Goal: Information Seeking & Learning: Find specific fact

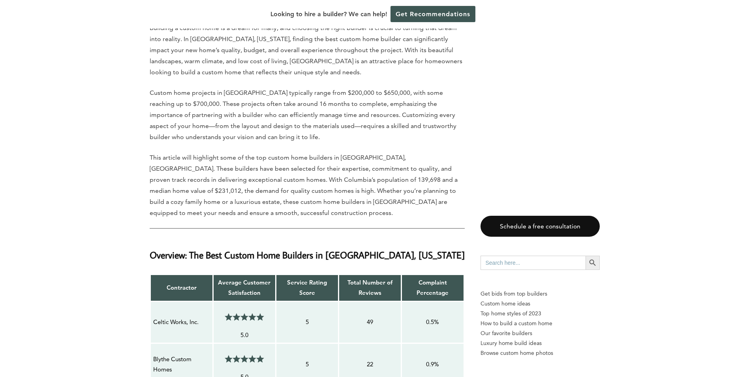
scroll to position [395, 0]
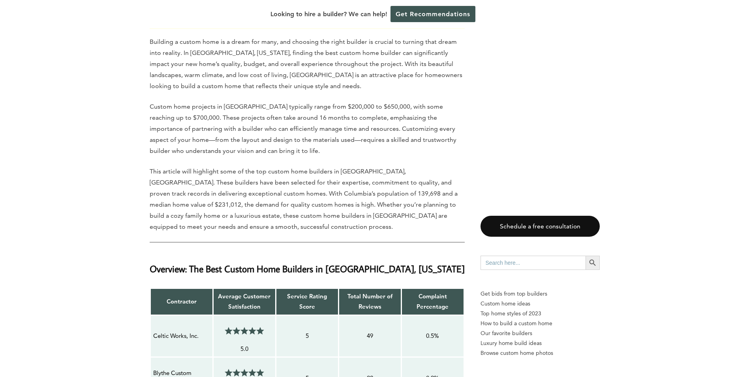
click at [185, 301] on strong "Contractor" at bounding box center [182, 301] width 30 height 8
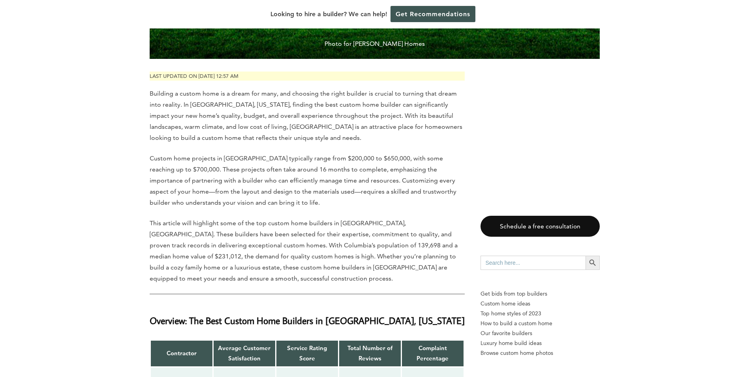
scroll to position [355, 0]
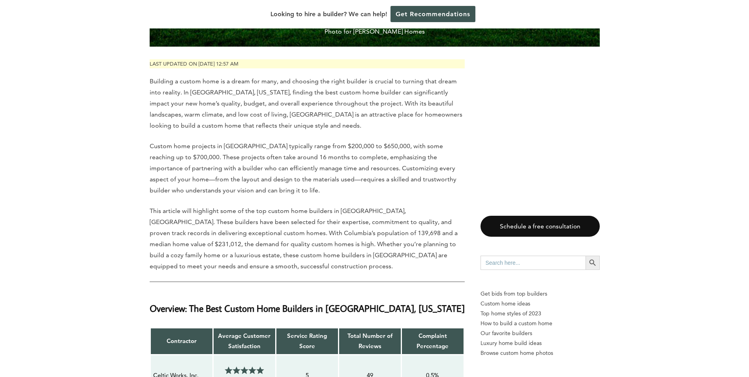
click at [489, 263] on input "Search for:" at bounding box center [533, 262] width 105 height 14
type input "homes"
click at [588, 258] on icon "Search" at bounding box center [592, 262] width 9 height 9
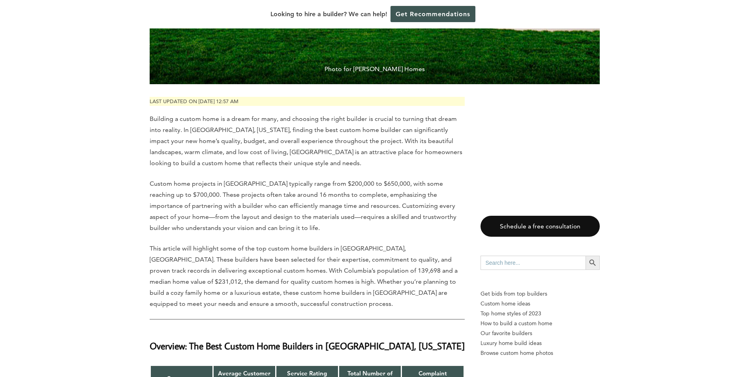
scroll to position [395, 0]
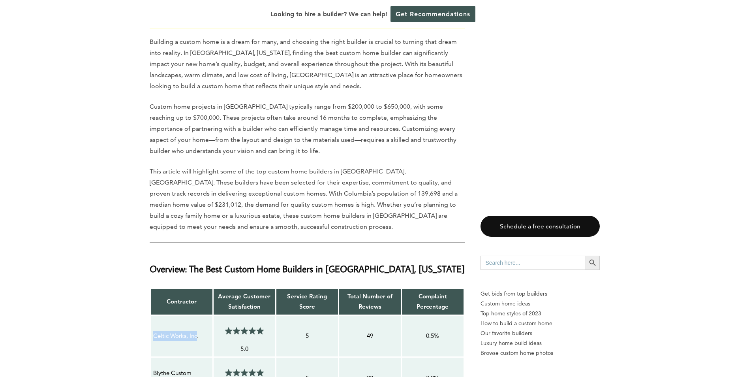
drag, startPoint x: 154, startPoint y: 334, endPoint x: 198, endPoint y: 334, distance: 44.2
click at [198, 334] on p "Celtic Works, Inc." at bounding box center [181, 335] width 57 height 10
drag, startPoint x: 198, startPoint y: 334, endPoint x: 189, endPoint y: 334, distance: 8.7
copy p "Celtic Works, Inc"
